Goal: Obtain resource: Download file/media

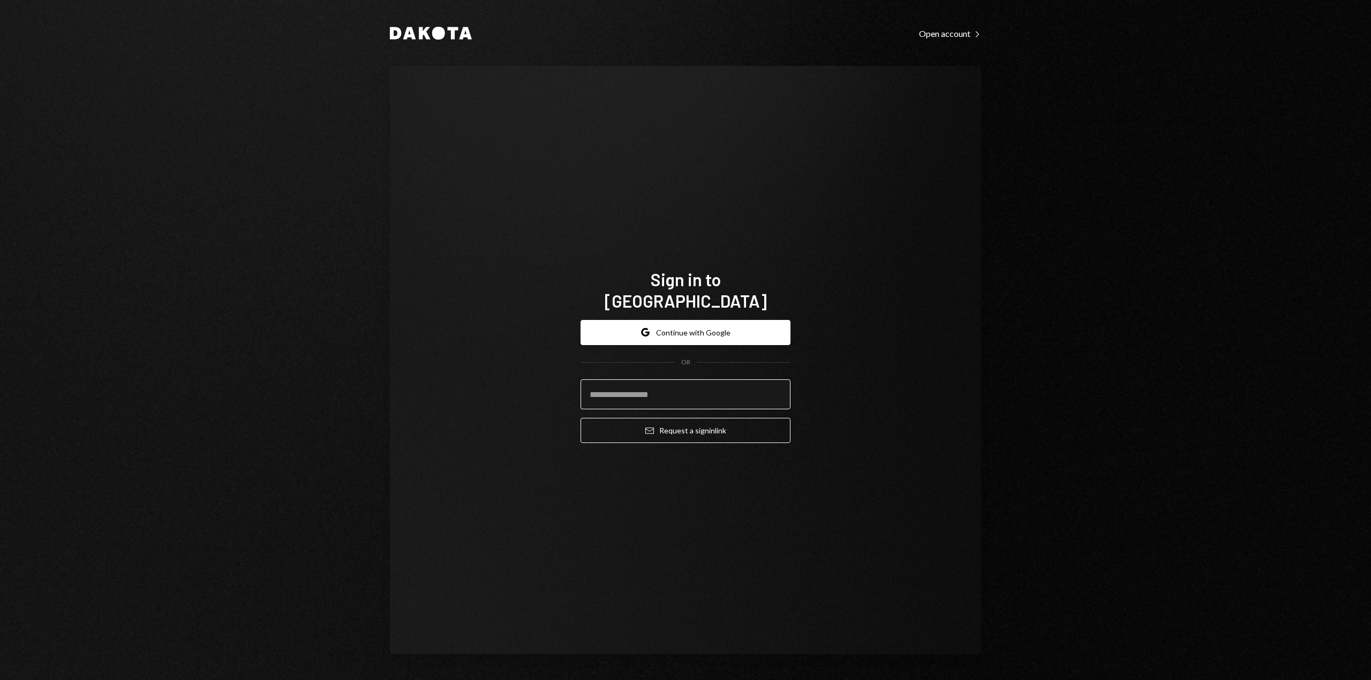
click at [667, 387] on input "email" at bounding box center [685, 395] width 210 height 30
type input "**********"
click at [678, 421] on button "Email Request a sign in link" at bounding box center [685, 430] width 210 height 25
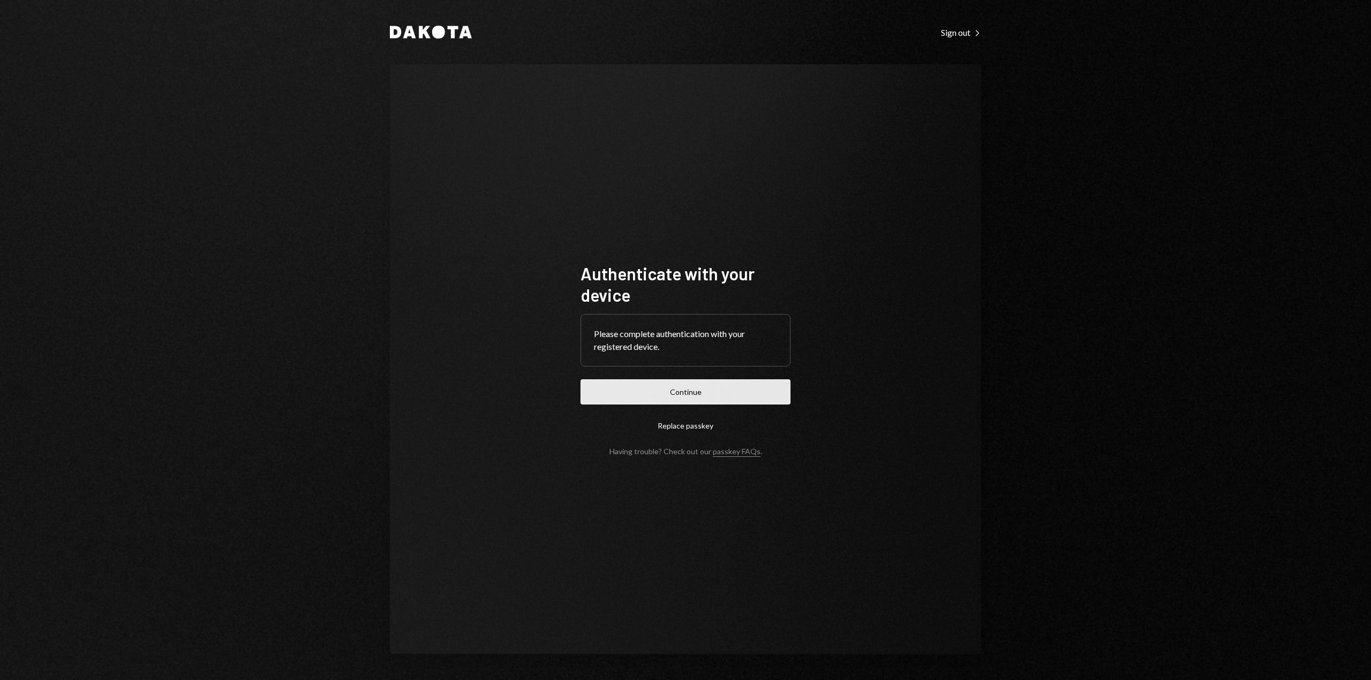
click at [706, 392] on button "Continue" at bounding box center [685, 392] width 210 height 25
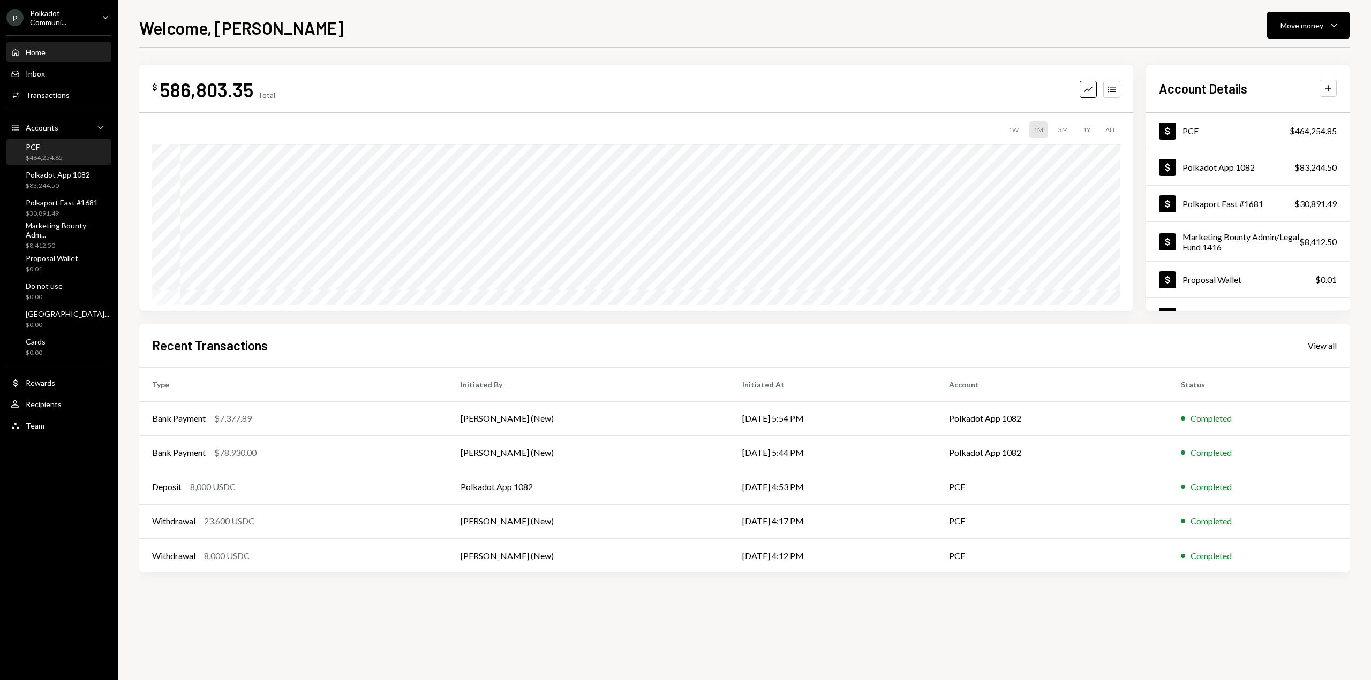
click at [53, 147] on div "PCF" at bounding box center [44, 146] width 37 height 9
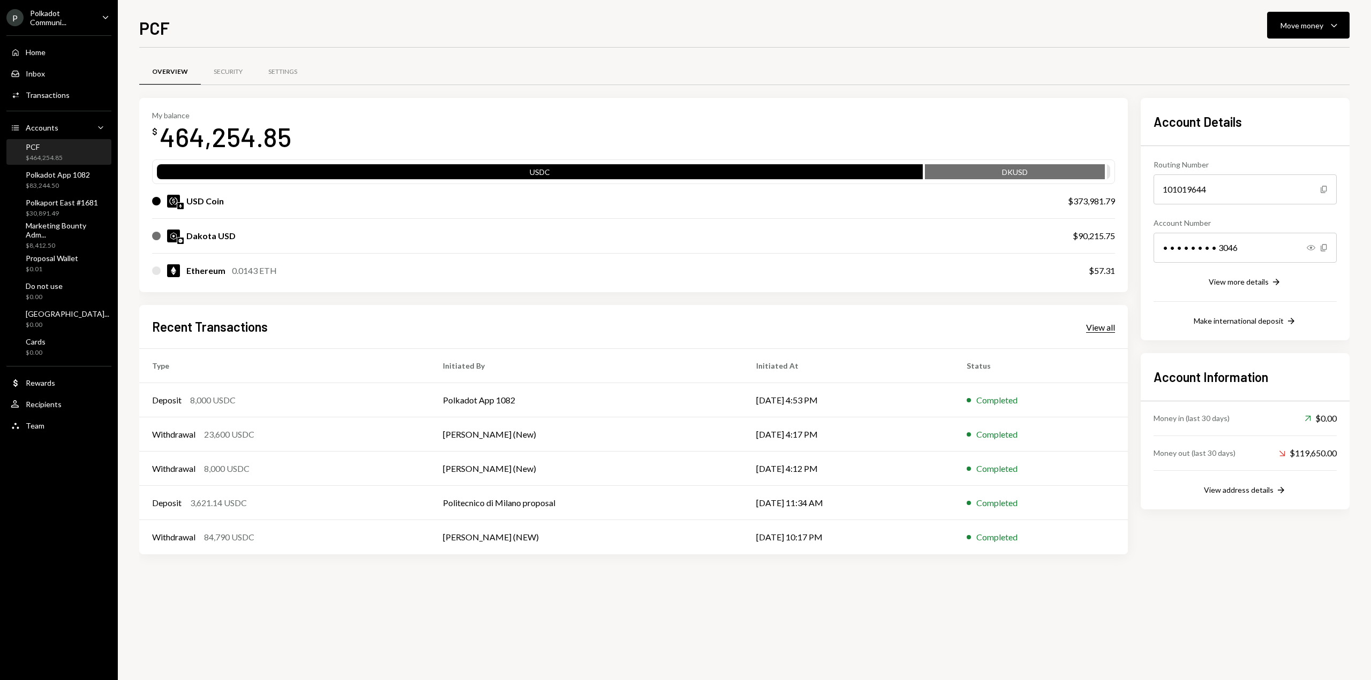
click at [1107, 331] on div "View all" at bounding box center [1100, 327] width 29 height 11
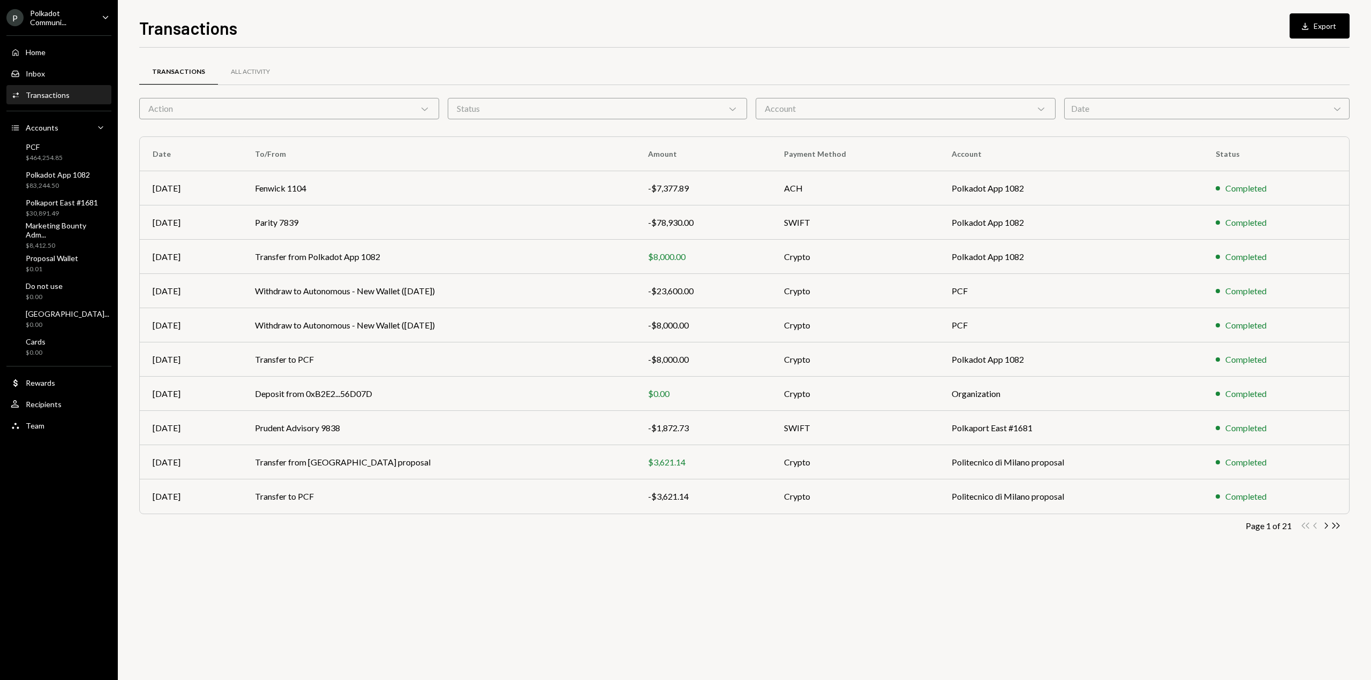
click at [625, 109] on div "Status Chevron Down" at bounding box center [598, 108] width 300 height 21
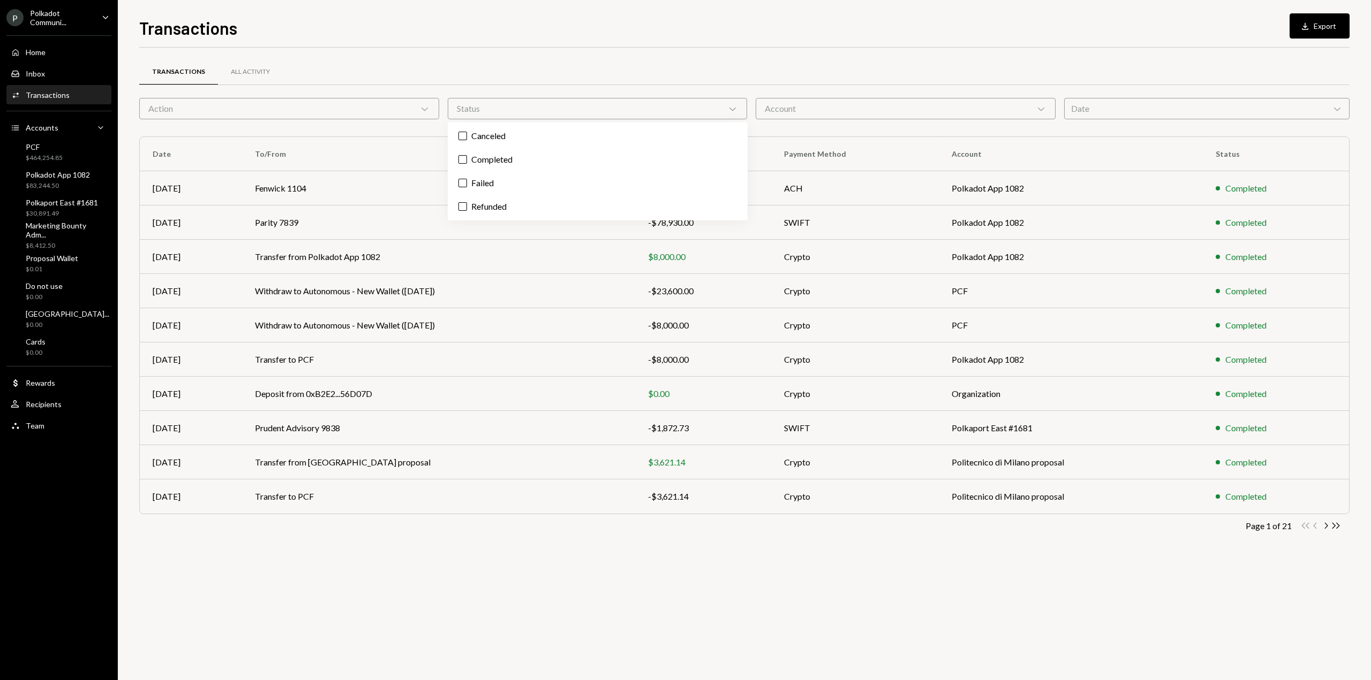
click at [422, 110] on icon "Chevron Down" at bounding box center [424, 108] width 11 height 11
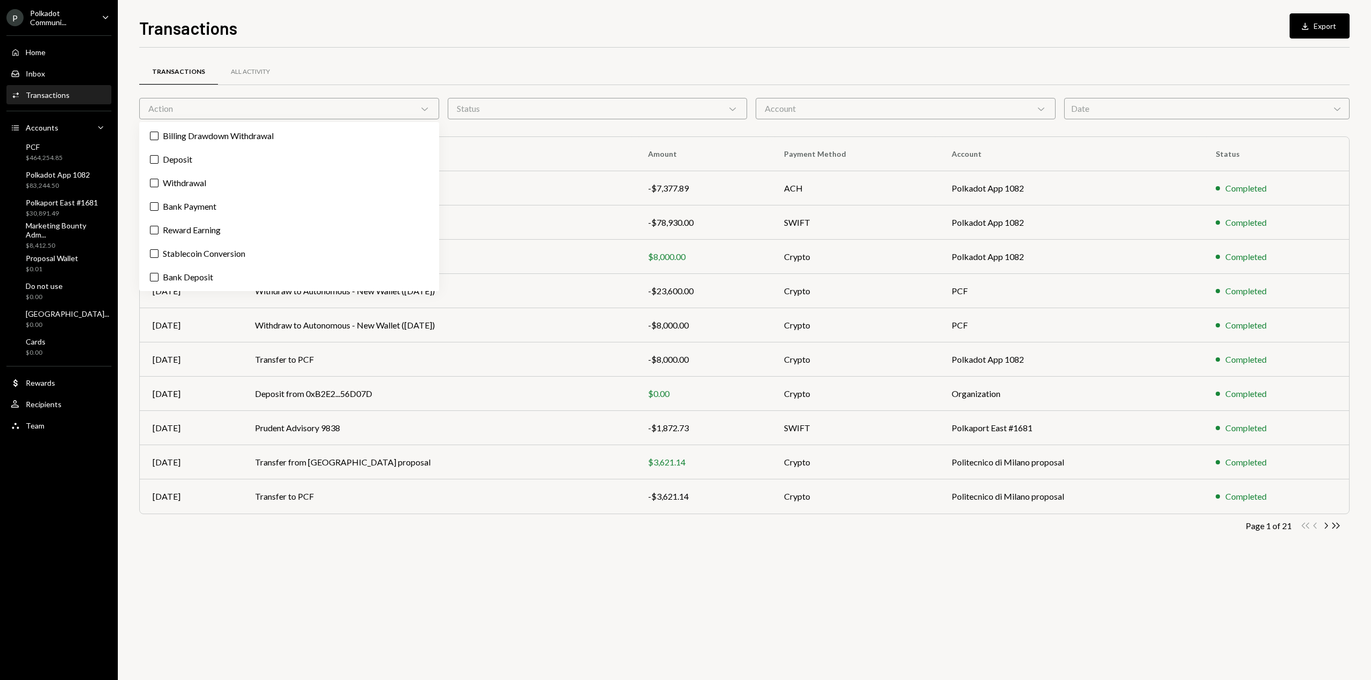
click at [829, 103] on div "Account Chevron Down" at bounding box center [905, 108] width 300 height 21
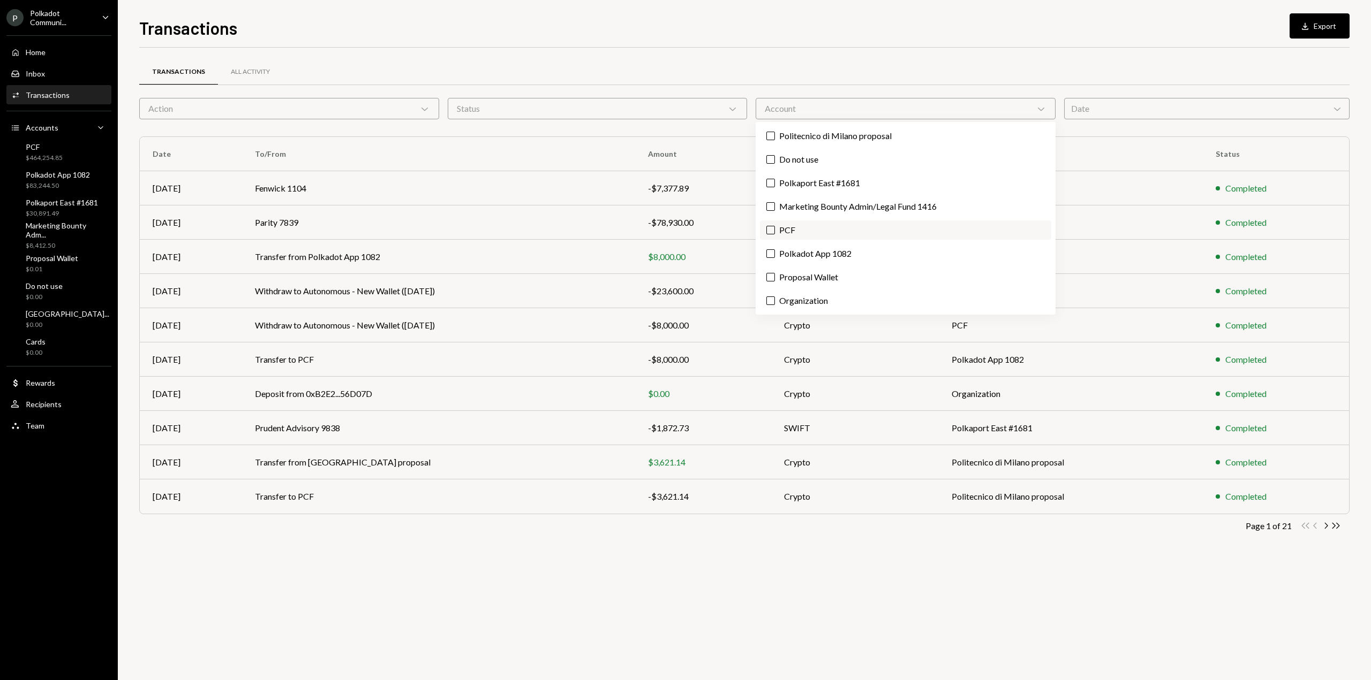
click at [785, 235] on label "PCF" at bounding box center [905, 230] width 291 height 19
click at [775, 234] on button "PCF" at bounding box center [770, 230] width 9 height 9
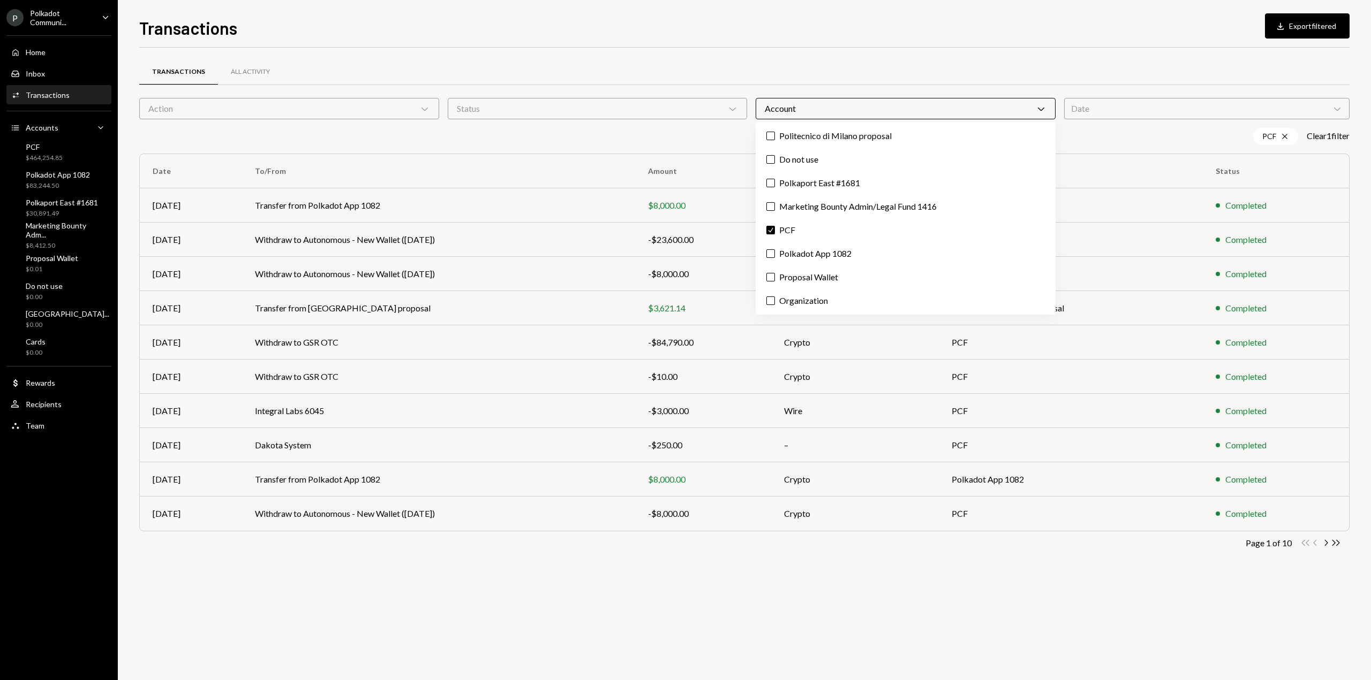
click at [1148, 109] on div "Date Chevron Down" at bounding box center [1207, 108] width 286 height 21
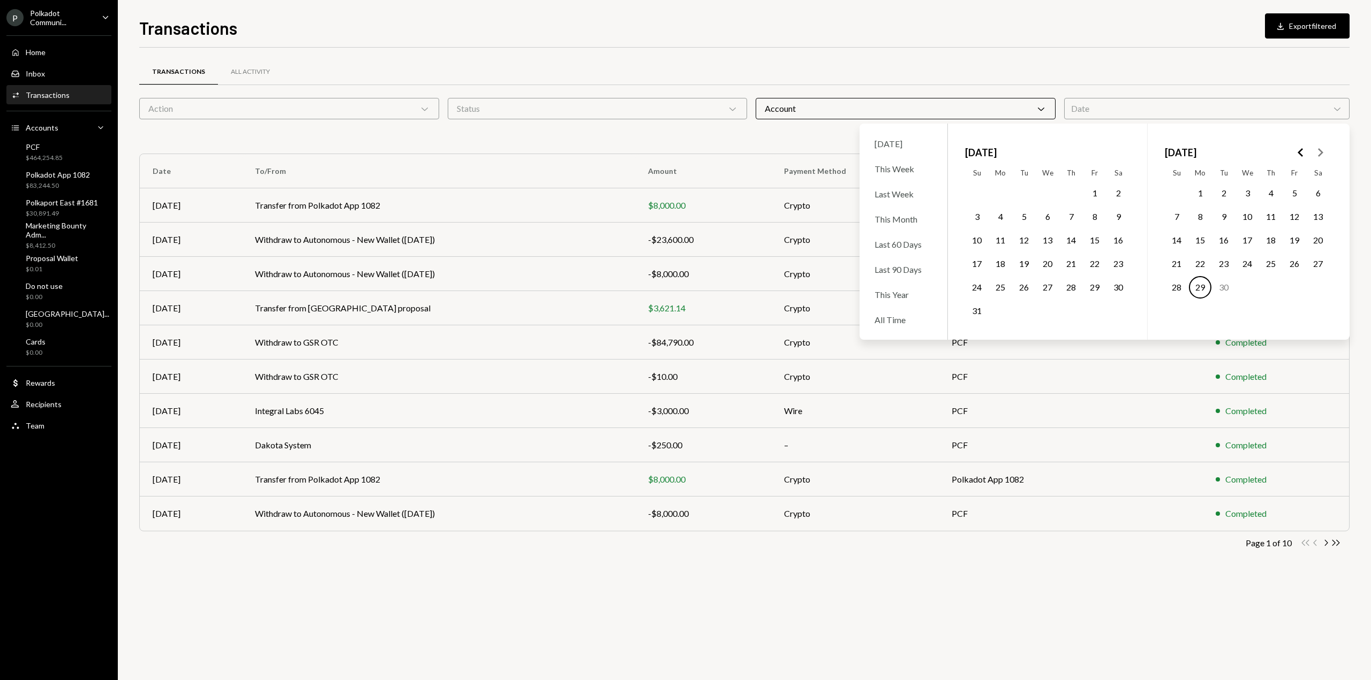
click at [1298, 154] on icon "Go to the Previous Month" at bounding box center [1300, 152] width 13 height 13
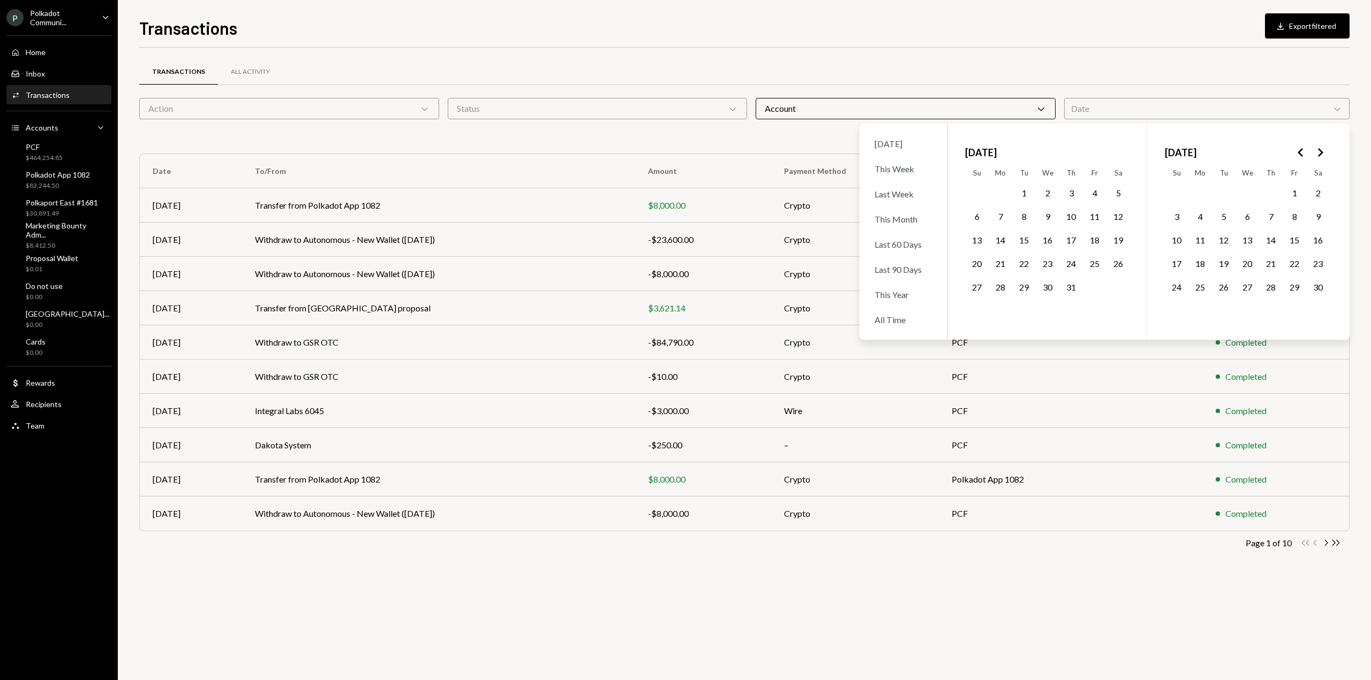
click at [1322, 150] on icon "Go to the Next Month" at bounding box center [1319, 152] width 13 height 13
click at [1301, 155] on polygon "Go to the Previous Month" at bounding box center [1299, 152] width 5 height 9
click at [974, 194] on button "1" at bounding box center [976, 193] width 22 height 22
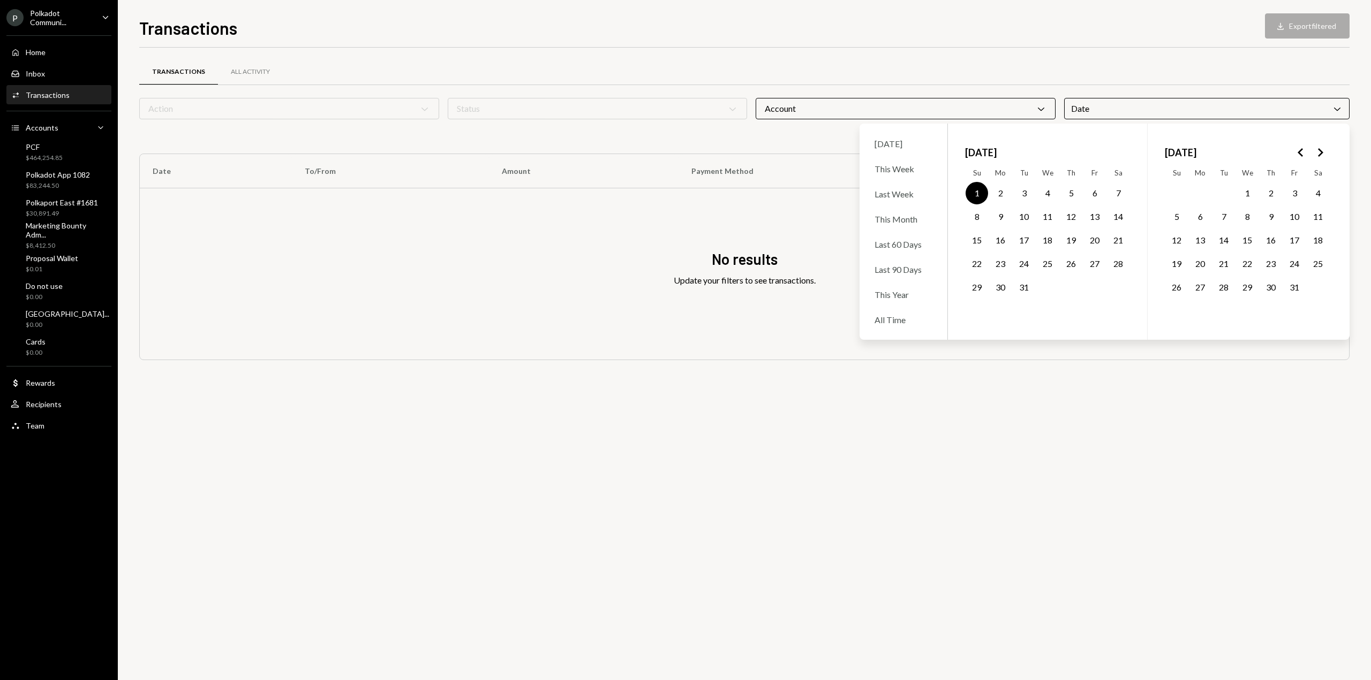
click at [1322, 156] on icon "Go to the Next Month" at bounding box center [1319, 152] width 13 height 13
click at [1204, 286] on button "29" at bounding box center [1200, 287] width 22 height 22
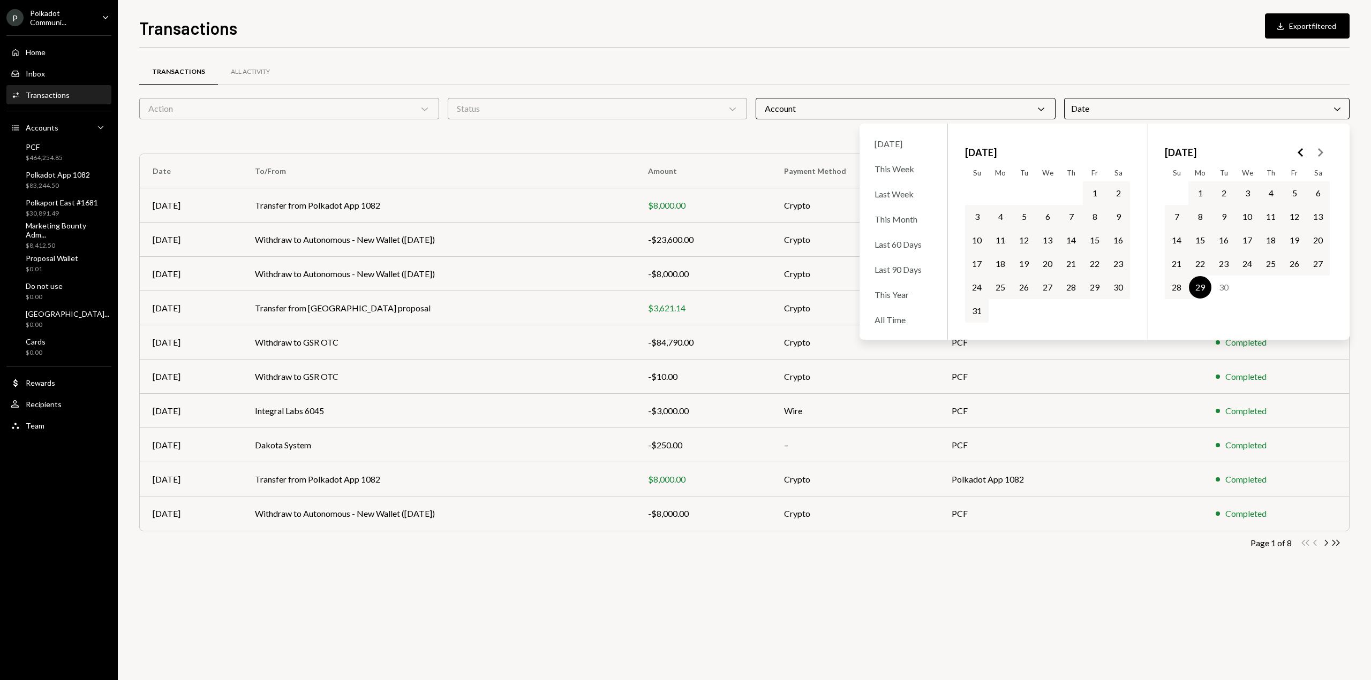
click at [769, 587] on div "Transactions All Activity Action Chevron Down Status Chevron Down Account Chevr…" at bounding box center [744, 364] width 1210 height 633
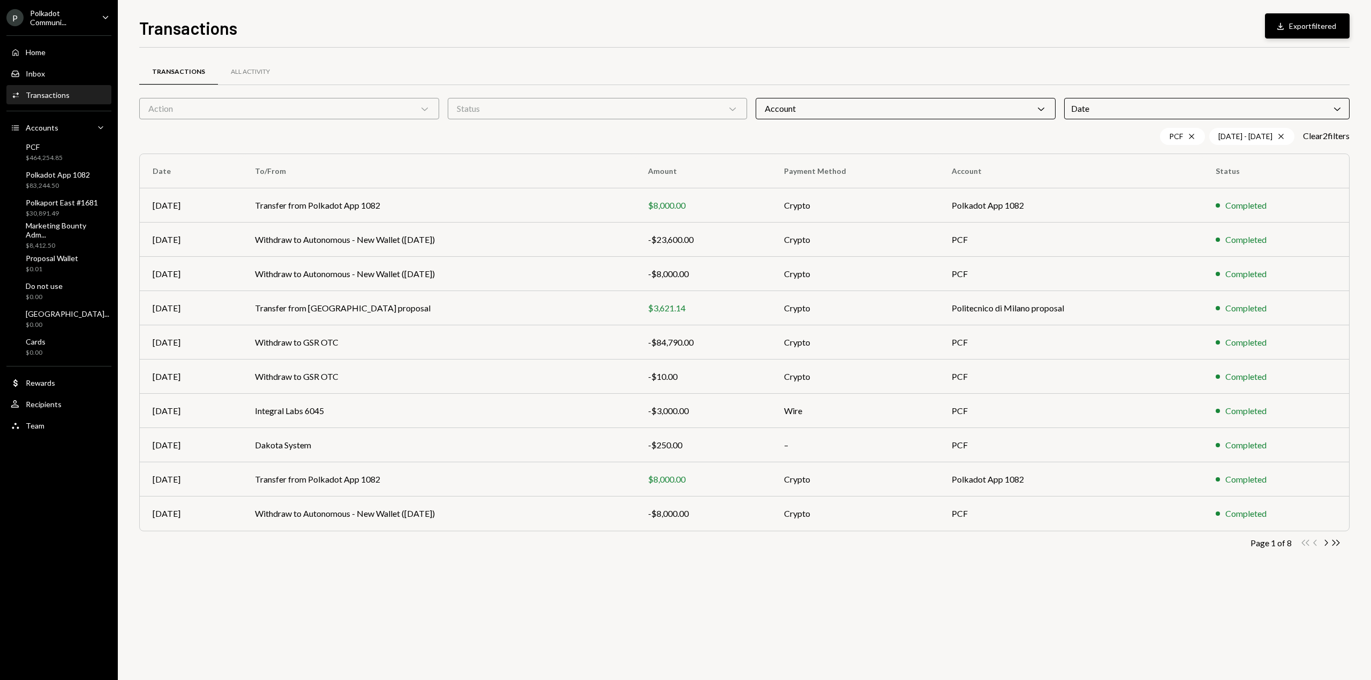
click at [1277, 27] on icon "Download" at bounding box center [1280, 26] width 11 height 11
click at [1239, 132] on div "12/01/24 - 09/29/25 Cross" at bounding box center [1251, 136] width 85 height 17
click at [1183, 110] on div "Date Chevron Down" at bounding box center [1207, 108] width 286 height 21
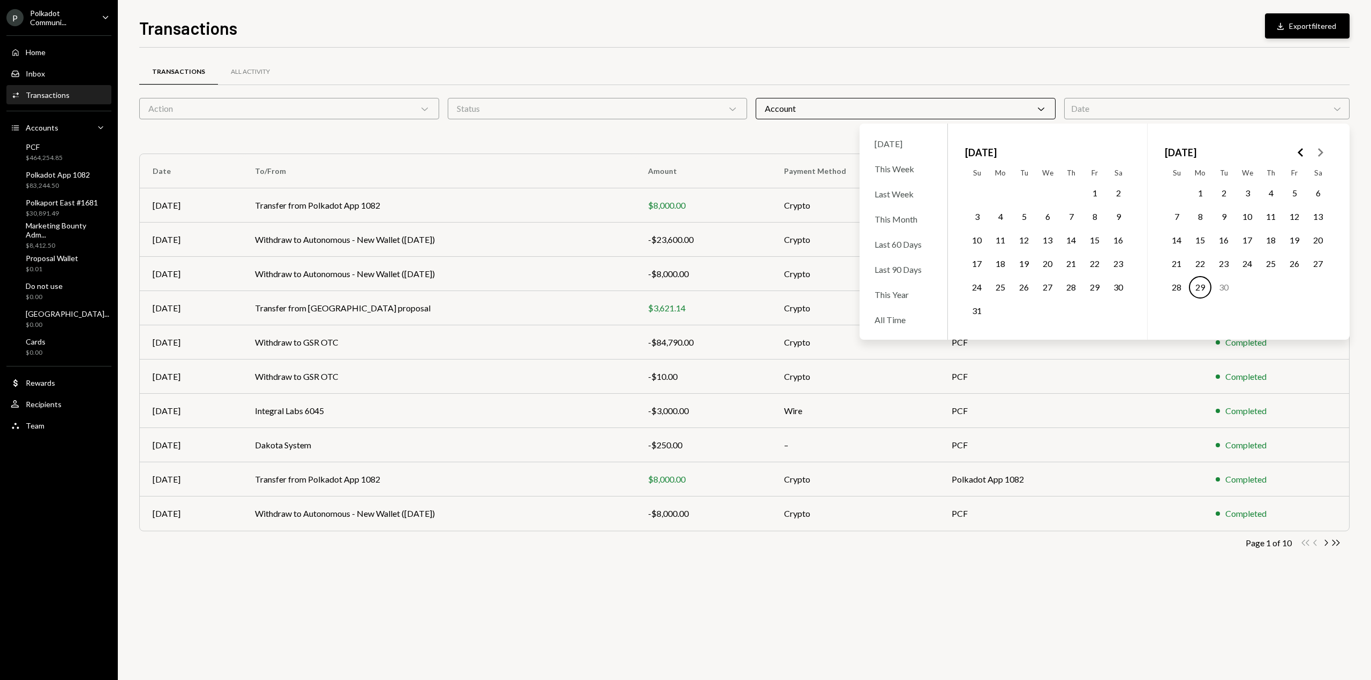
click at [1304, 149] on icon "Go to the Previous Month" at bounding box center [1300, 152] width 13 height 13
click at [1249, 192] on button "1" at bounding box center [1247, 193] width 22 height 22
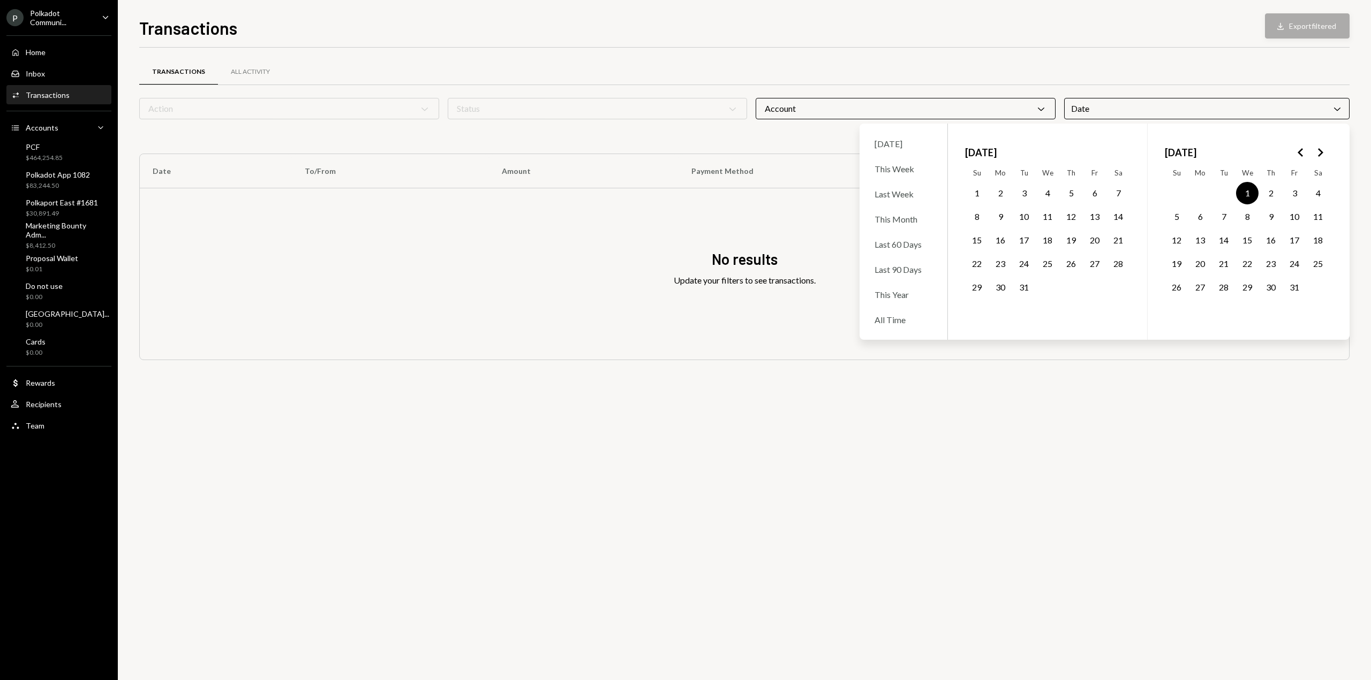
click at [1320, 154] on polygon "Go to the Next Month" at bounding box center [1320, 152] width 5 height 9
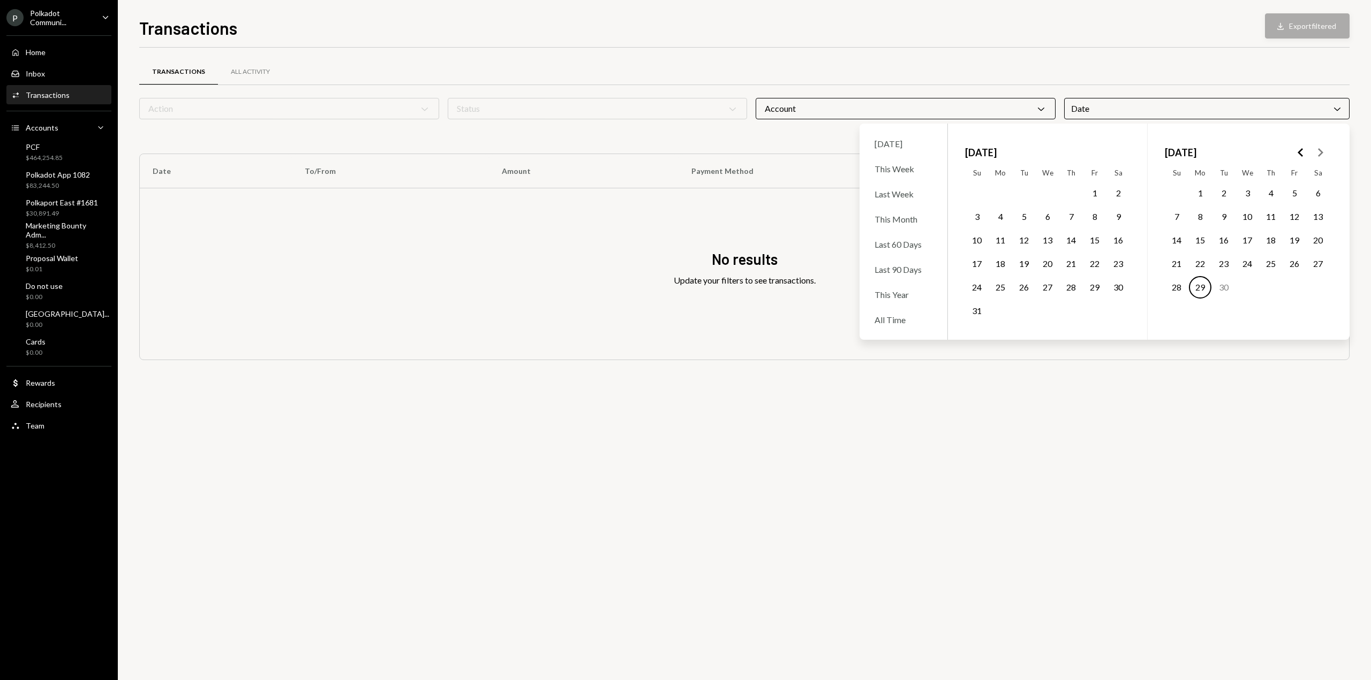
click at [1197, 290] on button "29" at bounding box center [1200, 287] width 22 height 22
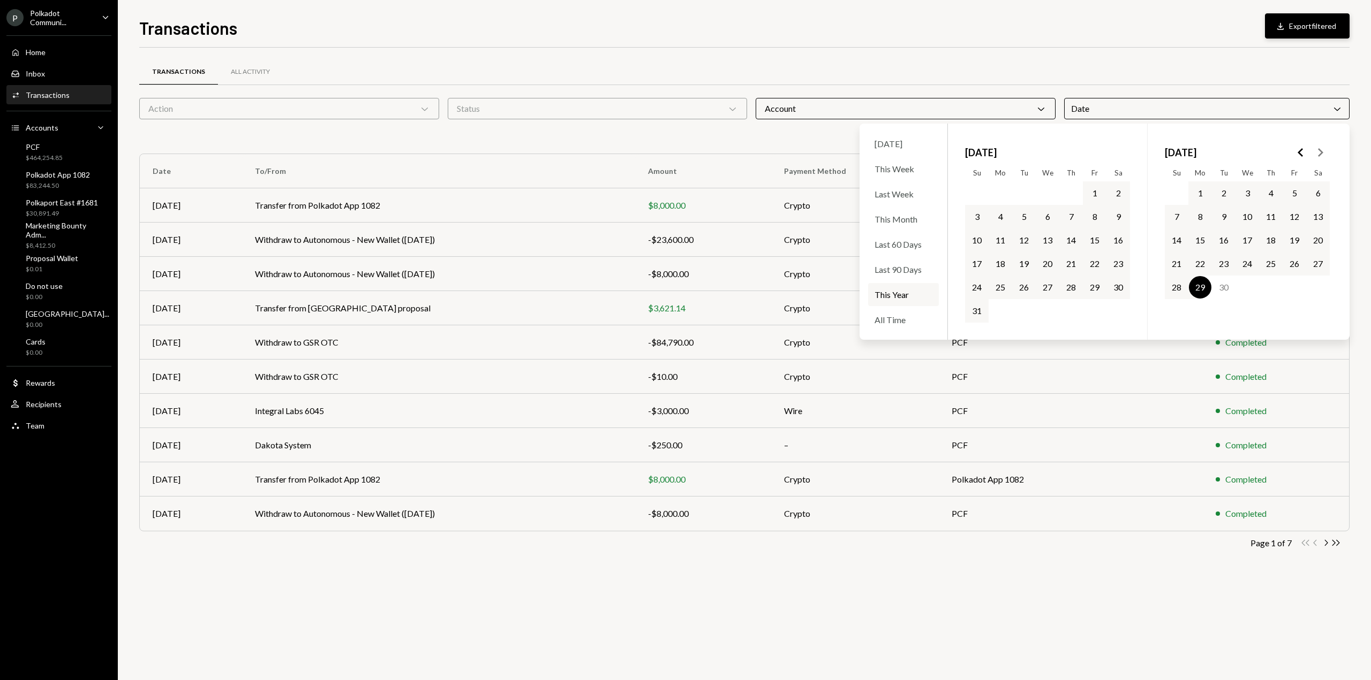
click at [1290, 26] on button "Download Export filtered" at bounding box center [1307, 25] width 85 height 25
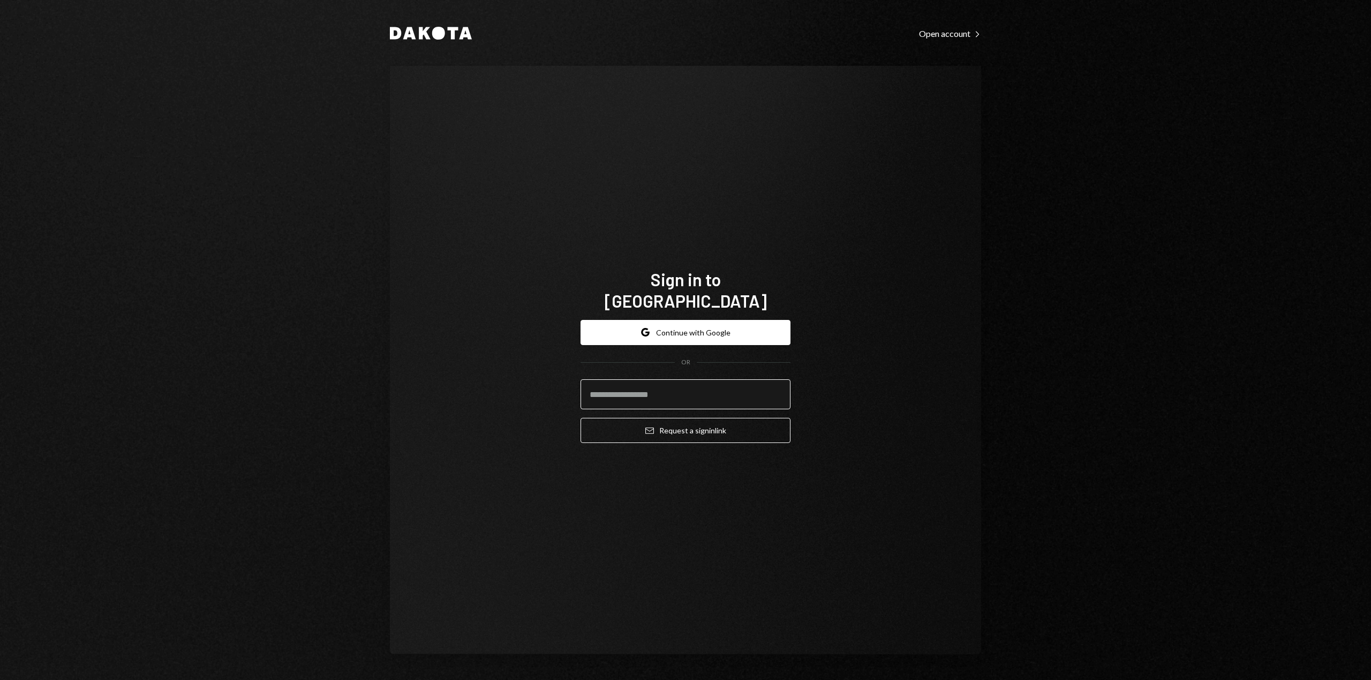
click at [667, 384] on input "email" at bounding box center [685, 395] width 210 height 30
type input "**********"
click at [664, 419] on button "Email Request a sign in link" at bounding box center [685, 430] width 210 height 25
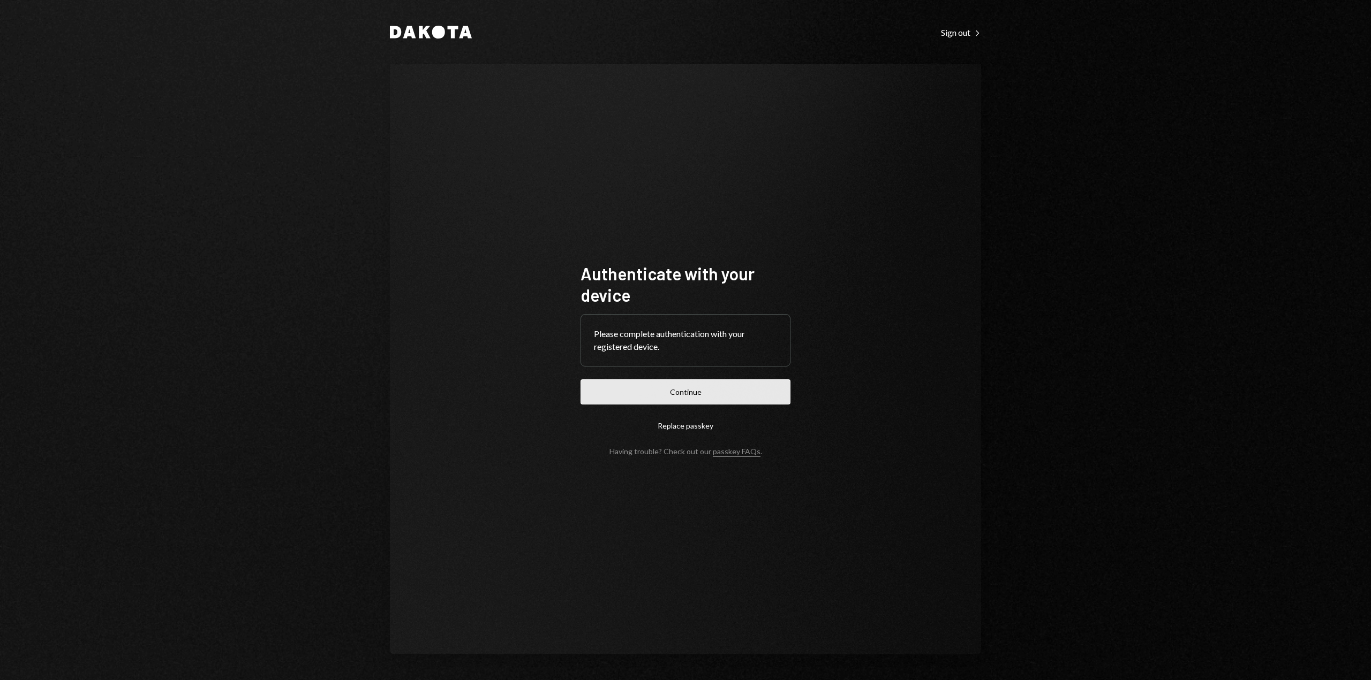
click at [663, 393] on button "Continue" at bounding box center [685, 392] width 210 height 25
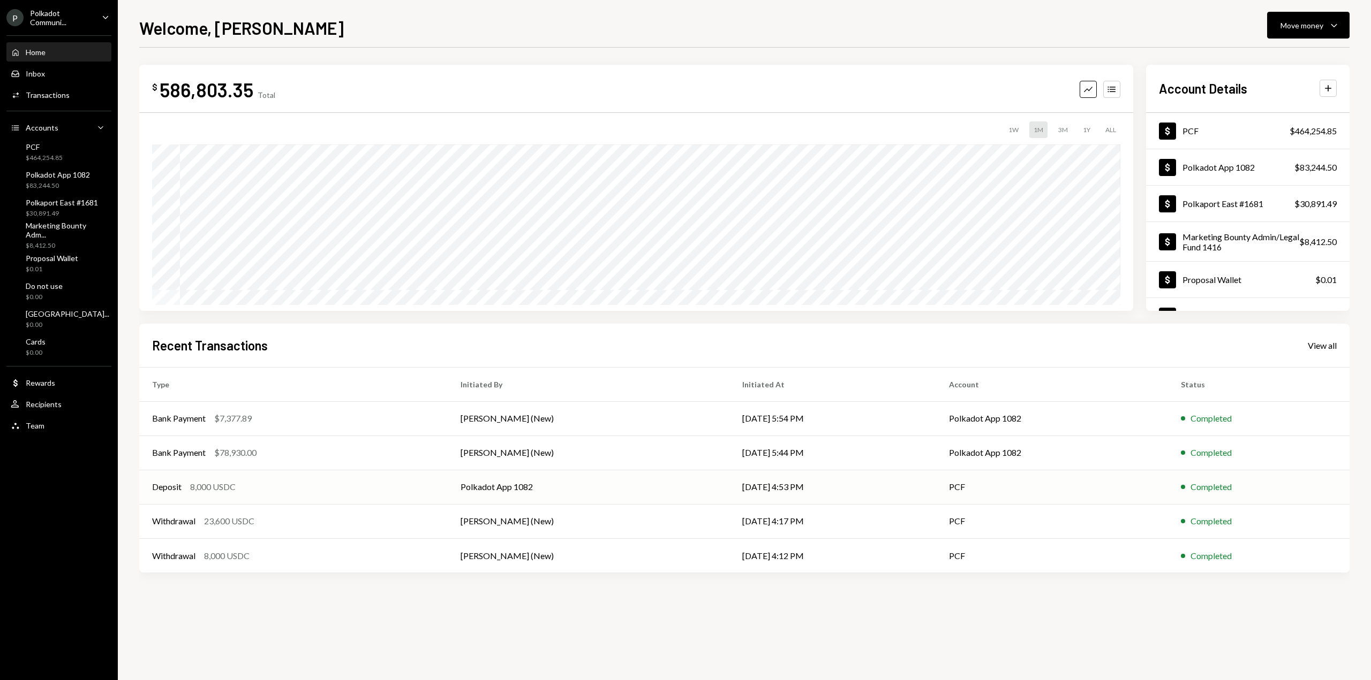
click at [559, 489] on td "Polkadot App 1082" at bounding box center [589, 487] width 282 height 34
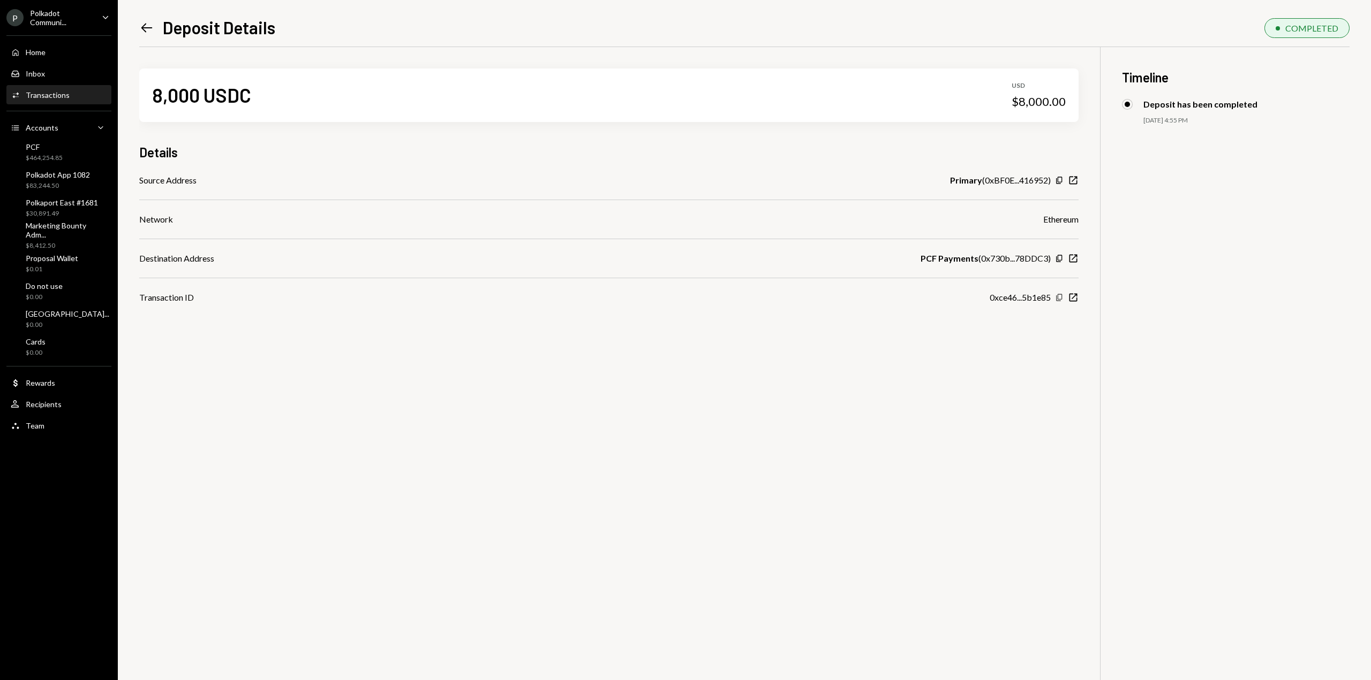
click at [1058, 298] on icon "button" at bounding box center [1059, 297] width 6 height 7
